Goal: Check status: Check status

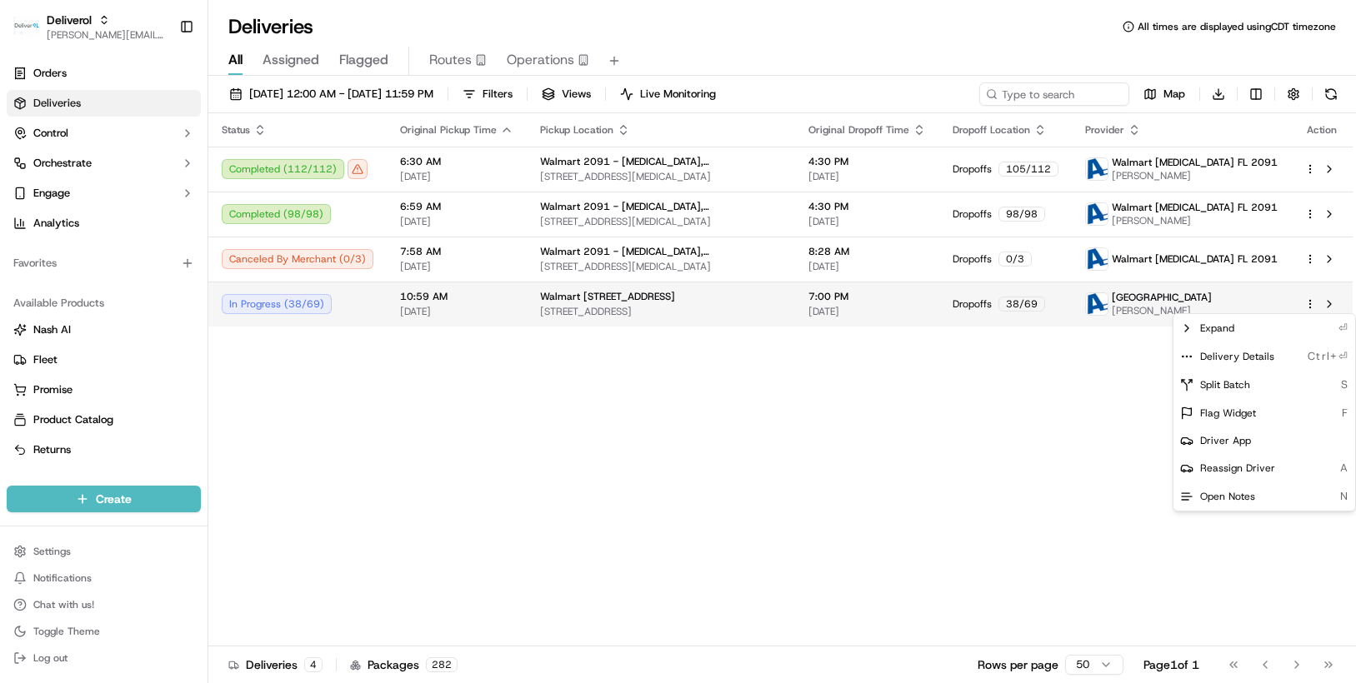
click at [1311, 302] on html "Deliverol [PERSON_NAME][EMAIL_ADDRESS][PERSON_NAME][DOMAIN_NAME] Toggle Sidebar…" at bounding box center [678, 341] width 1356 height 683
click at [1261, 355] on span "Delivery Details" at bounding box center [1237, 356] width 74 height 13
